Goal: Task Accomplishment & Management: Manage account settings

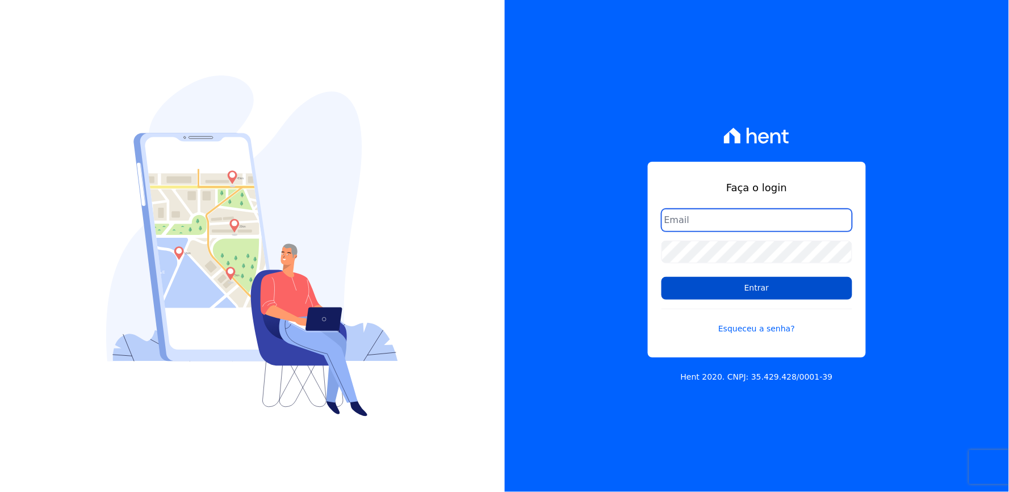
type input "[EMAIL_ADDRESS][DOMAIN_NAME]"
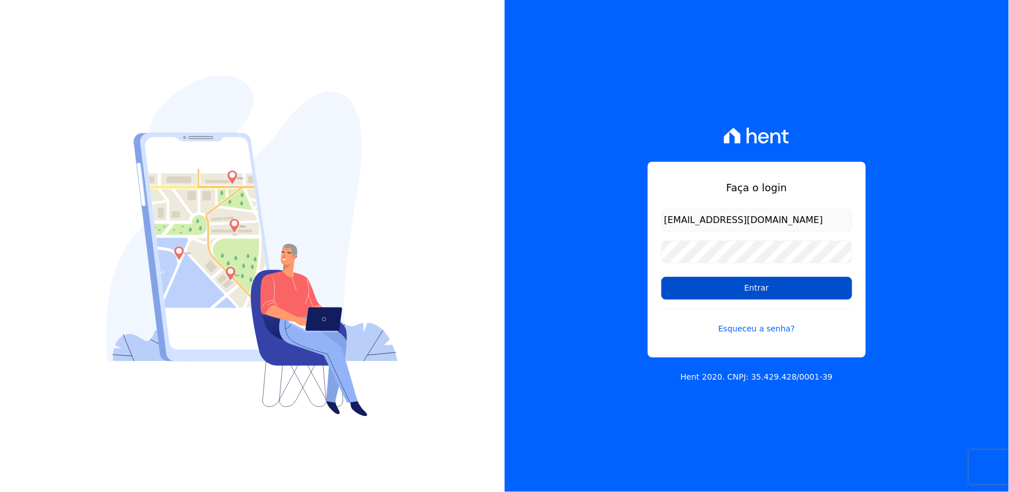
click at [768, 290] on input "Entrar" at bounding box center [757, 288] width 191 height 23
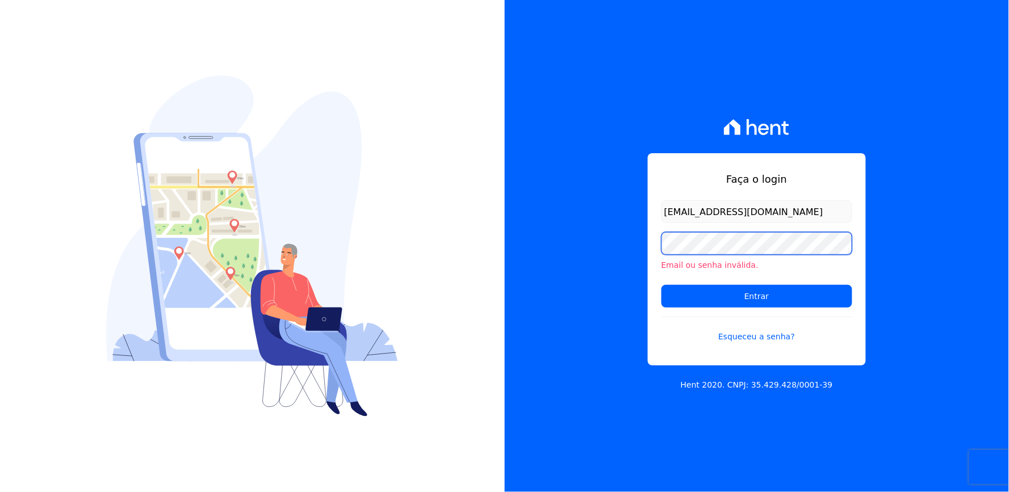
click at [593, 257] on div "Faça o login [EMAIL_ADDRESS][DOMAIN_NAME] Email ou senha inválida. Entrar Esque…" at bounding box center [757, 246] width 505 height 492
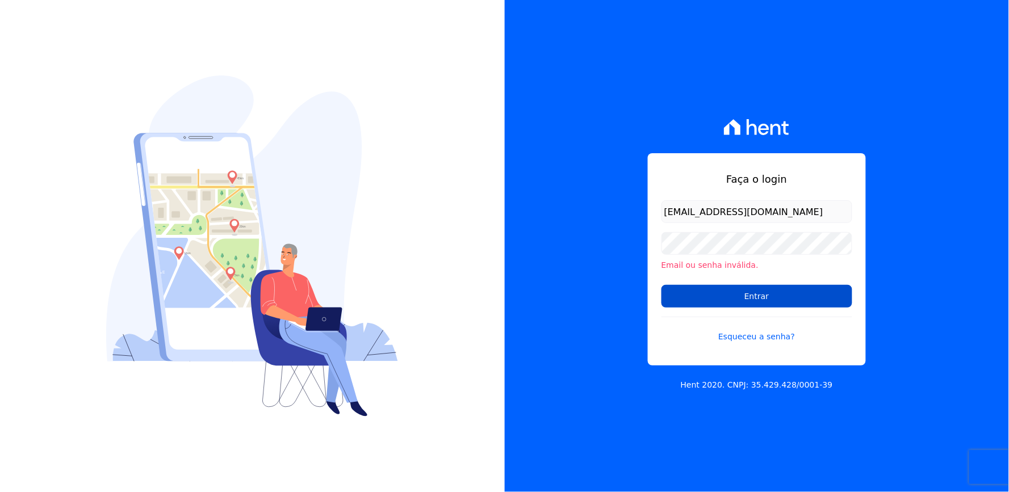
click at [718, 296] on input "Entrar" at bounding box center [757, 296] width 191 height 23
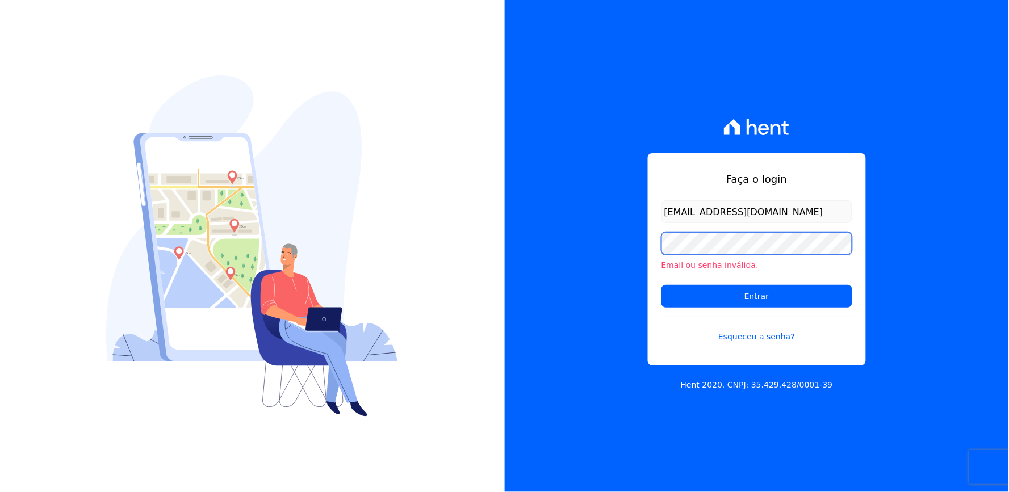
click at [632, 254] on div "Faça o login [EMAIL_ADDRESS][DOMAIN_NAME] Email ou senha inválida. Entrar Esque…" at bounding box center [757, 246] width 505 height 492
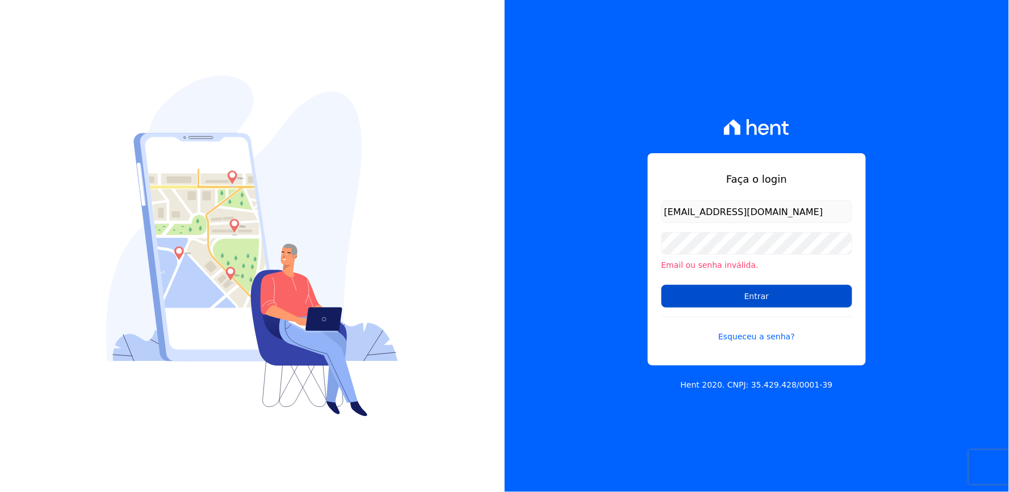
click at [727, 299] on input "Entrar" at bounding box center [757, 296] width 191 height 23
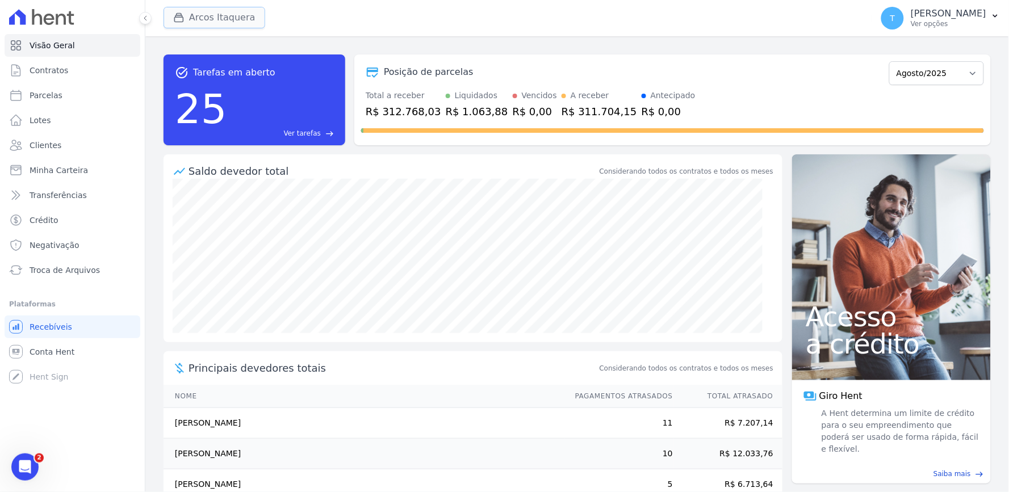
click at [200, 23] on button "Arcos Itaquera" at bounding box center [215, 18] width 102 height 22
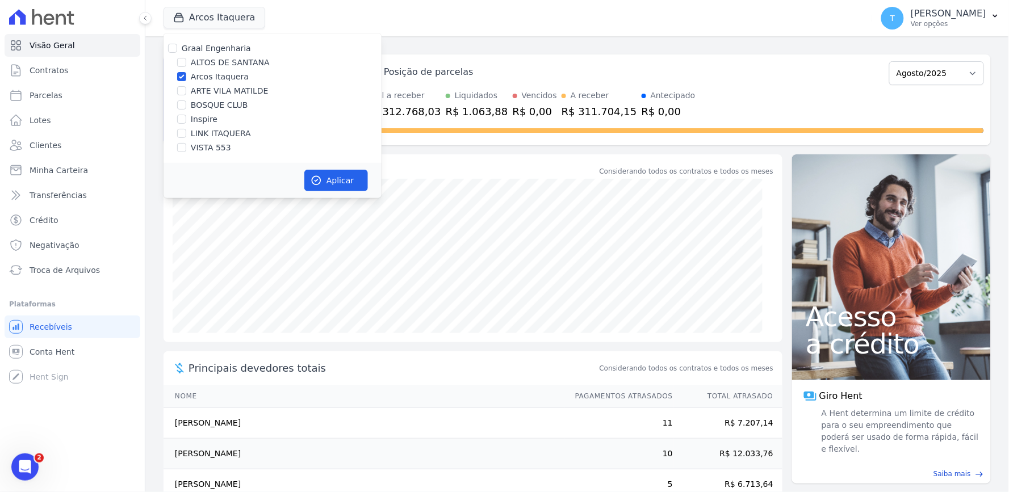
click at [231, 81] on label "Arcos Itaquera" at bounding box center [220, 77] width 58 height 12
click at [186, 81] on input "Arcos Itaquera" at bounding box center [181, 76] width 9 height 9
checkbox input "false"
click at [492, 29] on div "Arcos Itaquera Graal Engenharia [GEOGRAPHIC_DATA] Arcos Itaquera ARTE [GEOGRAPH…" at bounding box center [516, 17] width 704 height 37
click at [44, 172] on span "Minha Carteira" at bounding box center [59, 170] width 58 height 11
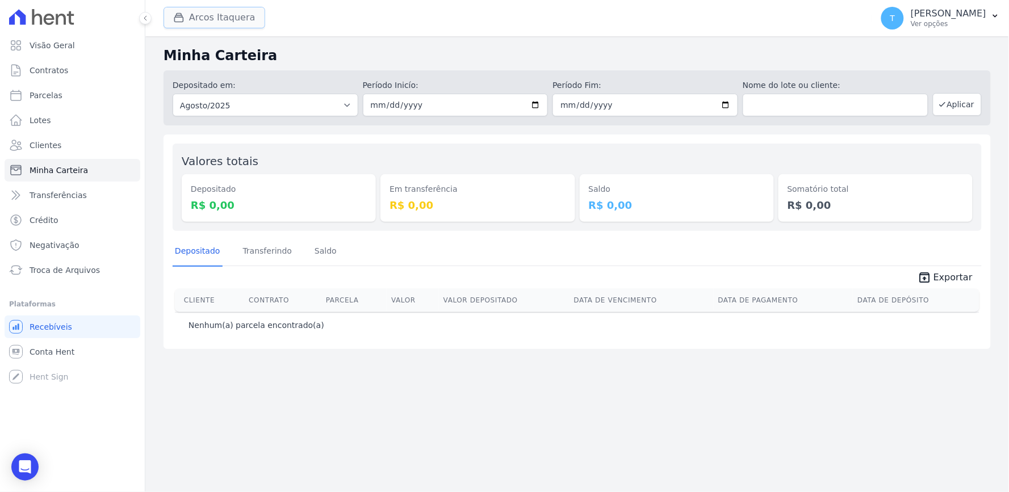
click at [240, 18] on button "Arcos Itaquera" at bounding box center [215, 18] width 102 height 22
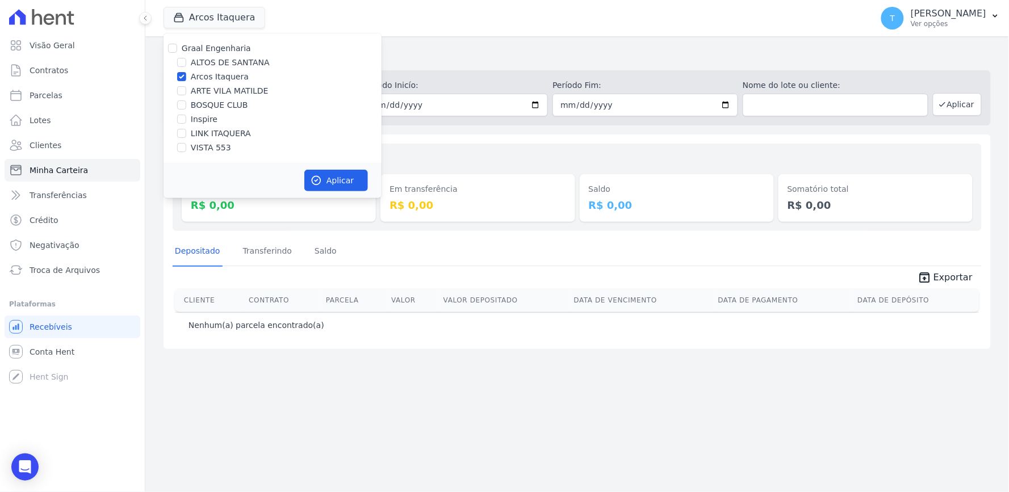
click at [215, 77] on label "Arcos Itaquera" at bounding box center [220, 77] width 58 height 12
click at [186, 77] on input "Arcos Itaquera" at bounding box center [181, 76] width 9 height 9
checkbox input "false"
click at [214, 65] on label "ALTOS DE SANTANA" at bounding box center [230, 63] width 79 height 12
click at [186, 65] on input "ALTOS DE SANTANA" at bounding box center [181, 62] width 9 height 9
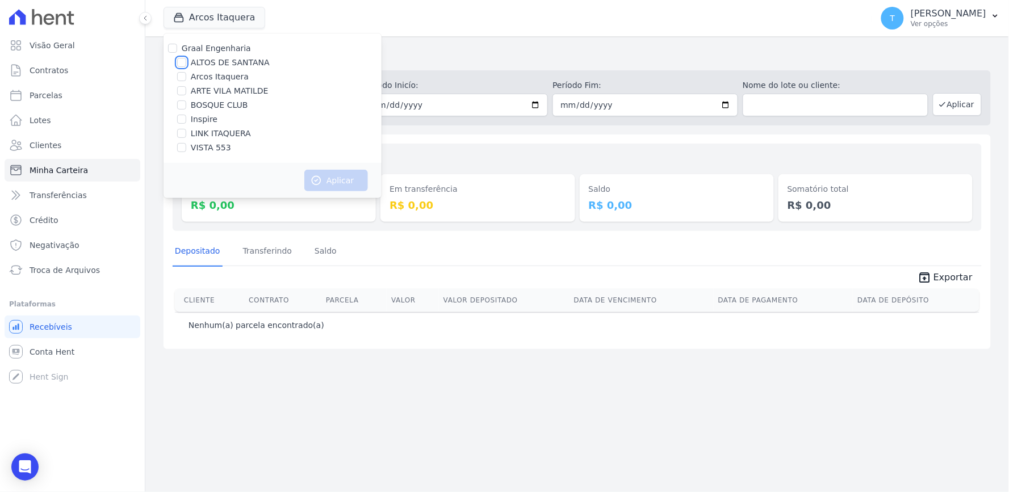
checkbox input "true"
click at [333, 186] on button "Aplicar" at bounding box center [336, 181] width 64 height 22
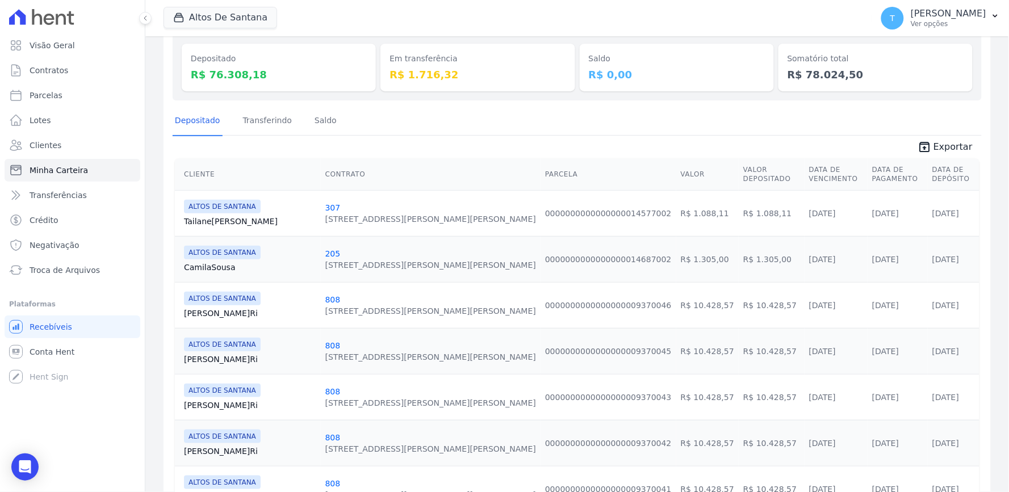
scroll to position [126, 0]
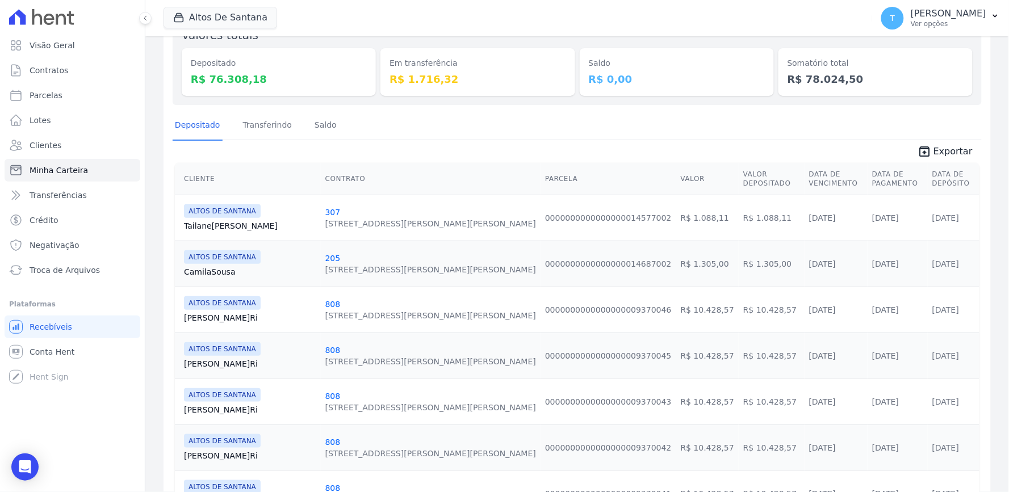
click at [274, 140] on span "unarchive Exportar" at bounding box center [577, 150] width 809 height 20
click at [265, 128] on link "Transferindo" at bounding box center [268, 126] width 54 height 30
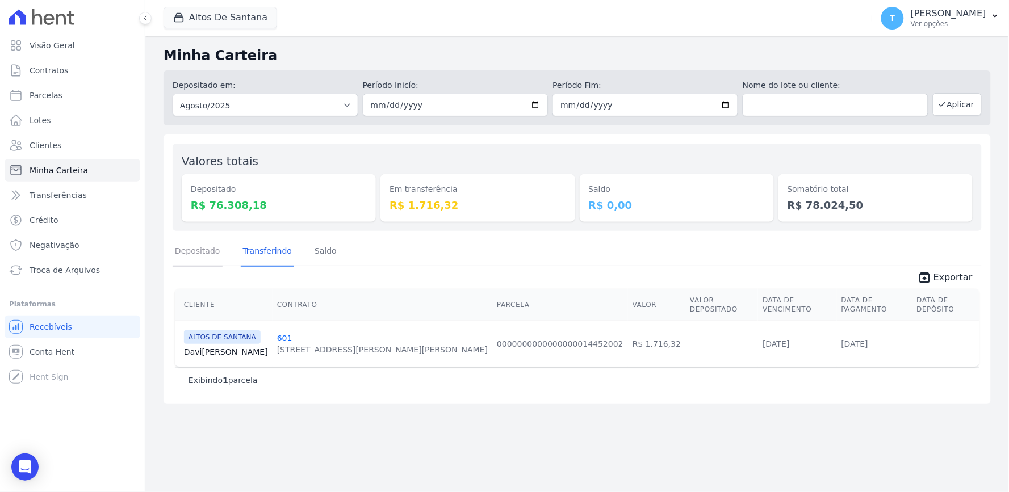
click at [200, 252] on link "Depositado" at bounding box center [198, 252] width 50 height 30
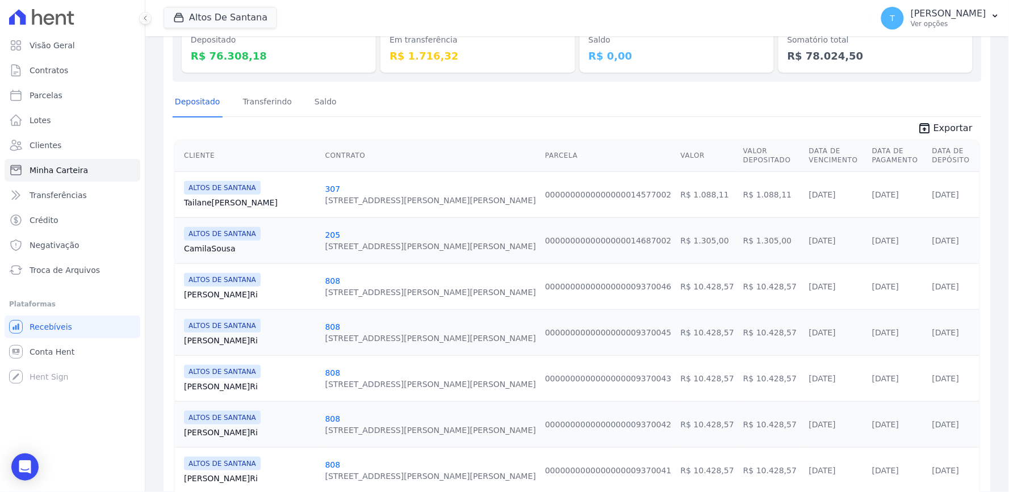
scroll to position [189, 0]
